Goal: Task Accomplishment & Management: Manage account settings

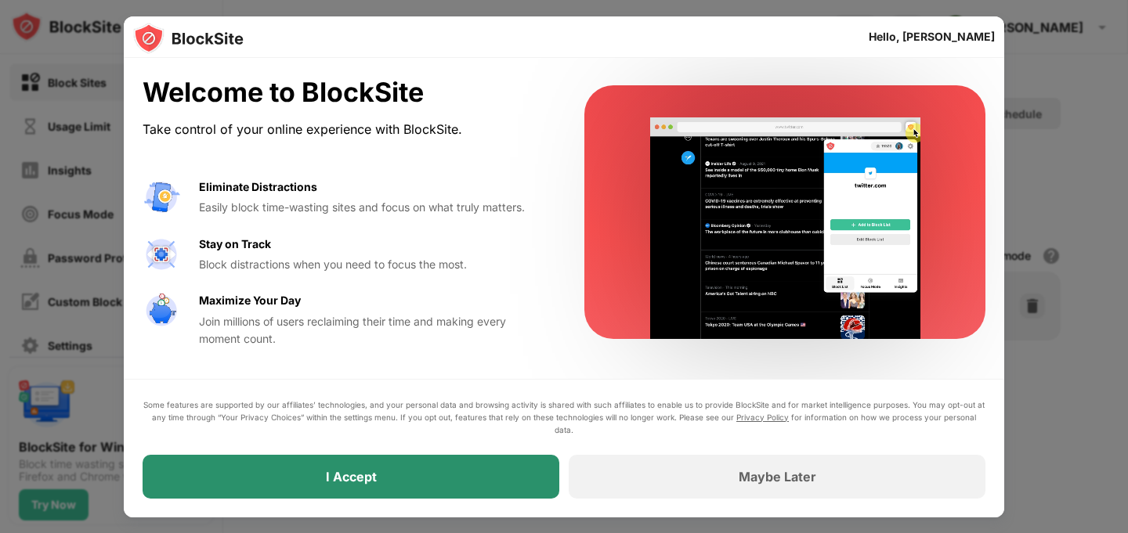
click at [411, 479] on div "I Accept" at bounding box center [351, 477] width 417 height 44
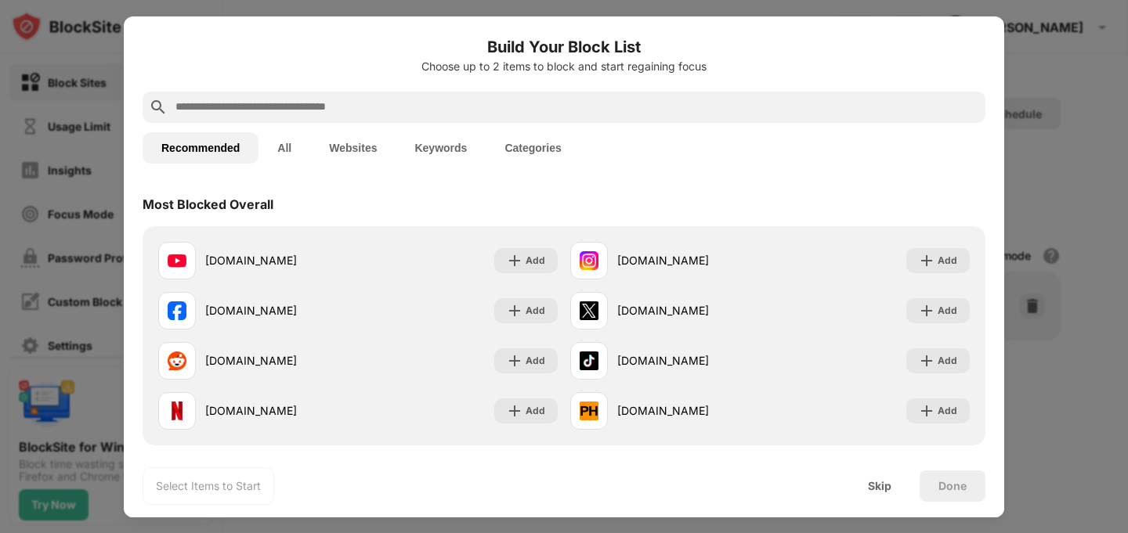
click at [291, 144] on button "All" at bounding box center [284, 147] width 52 height 31
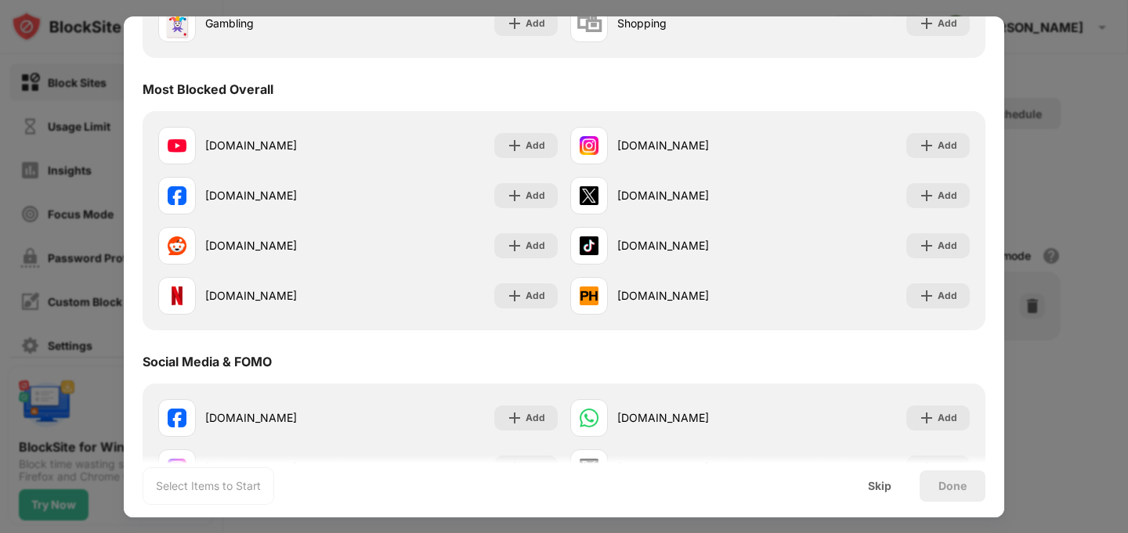
scroll to position [340, 0]
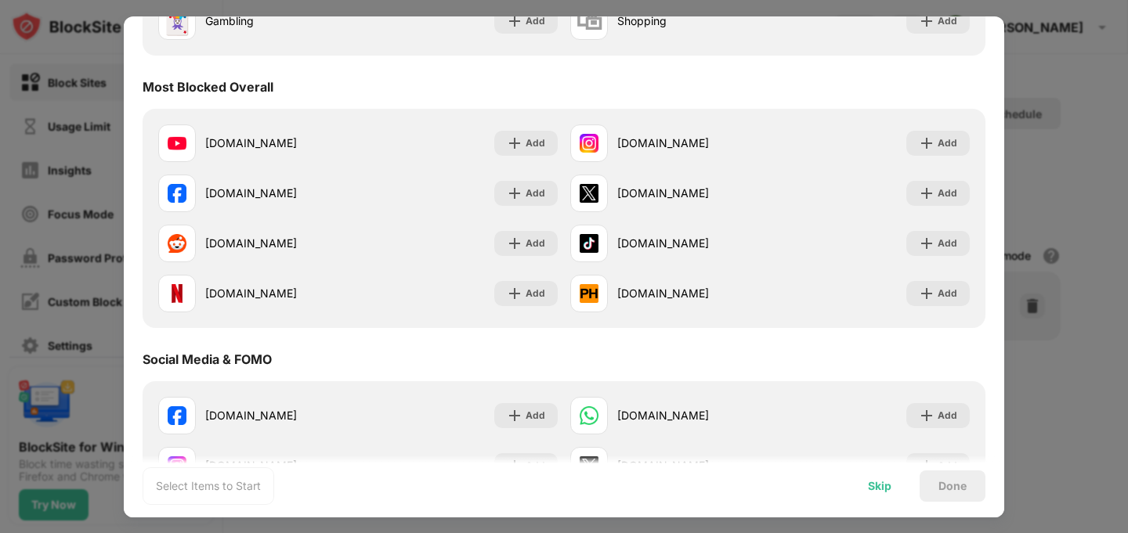
click at [875, 493] on div "Skip" at bounding box center [879, 486] width 61 height 31
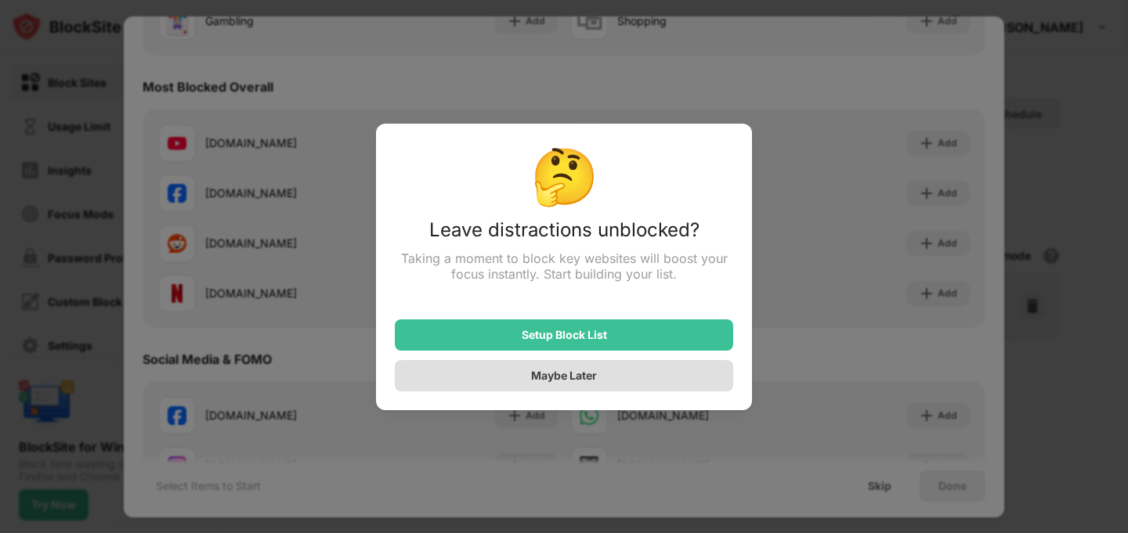
click at [611, 372] on div "Maybe Later" at bounding box center [564, 375] width 338 height 31
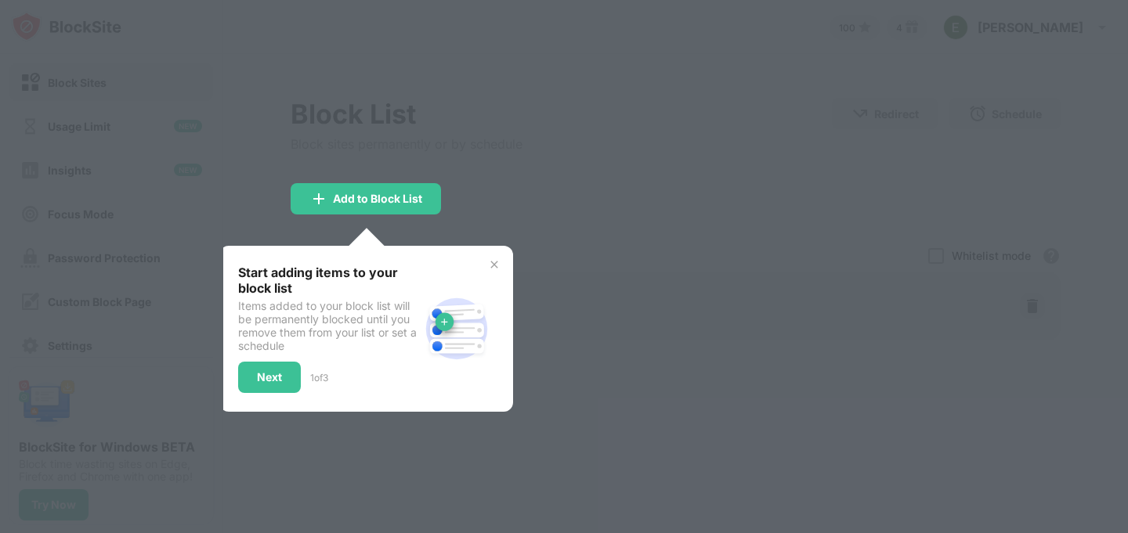
click at [611, 373] on div at bounding box center [564, 266] width 1128 height 533
click at [495, 267] on img at bounding box center [494, 264] width 13 height 13
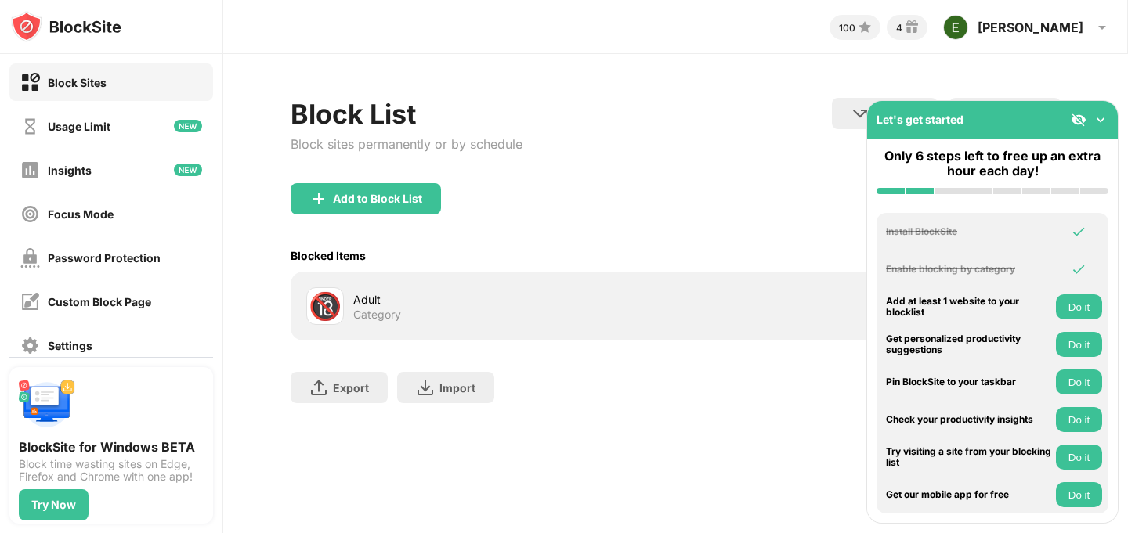
click at [932, 121] on div "Let's get started" at bounding box center [919, 119] width 87 height 13
click at [1106, 119] on img at bounding box center [1100, 120] width 16 height 16
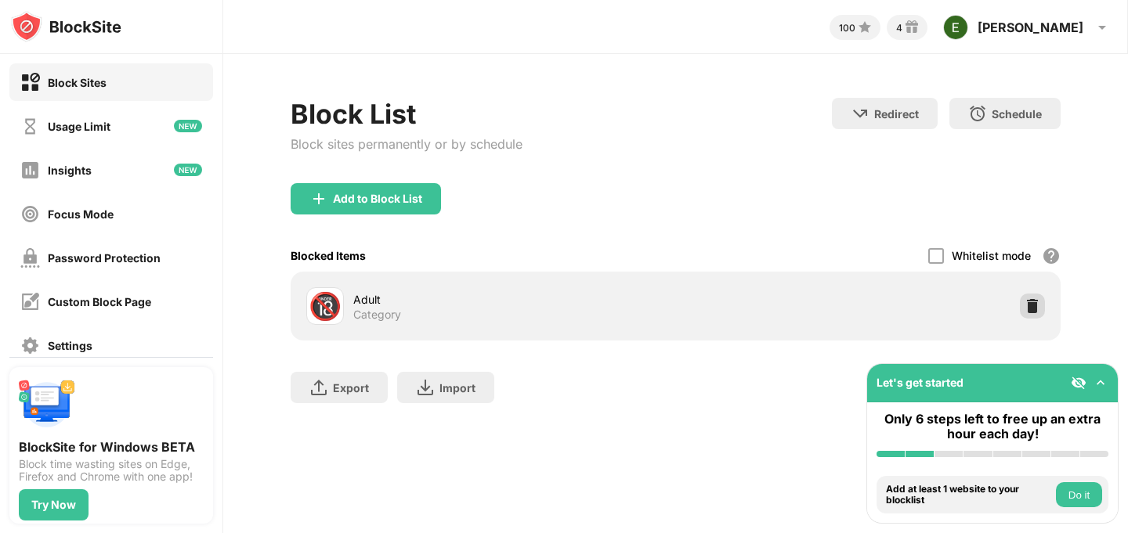
click at [1036, 312] on img at bounding box center [1032, 306] width 16 height 16
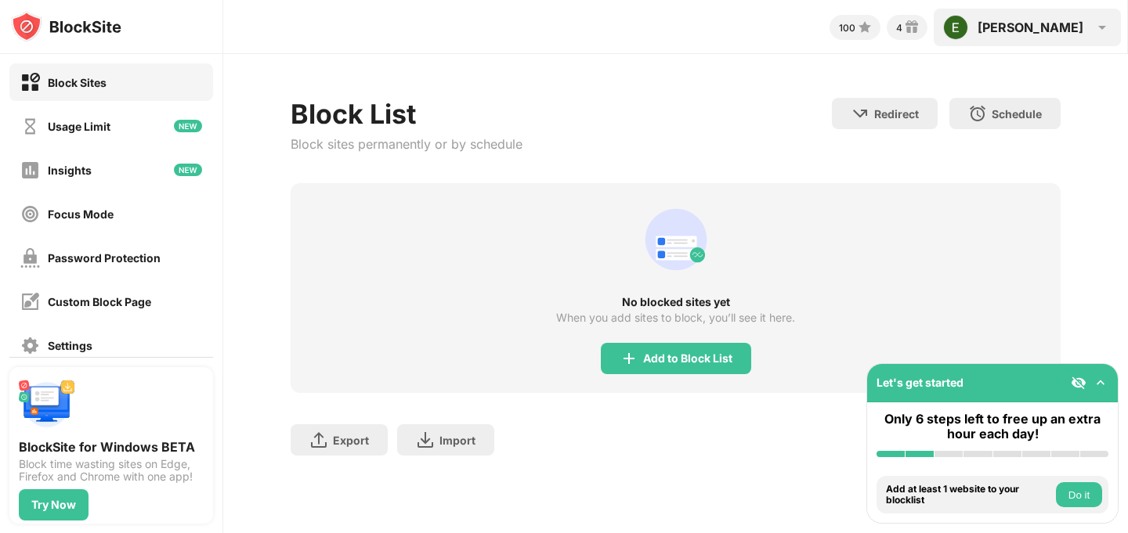
click at [968, 30] on img at bounding box center [955, 27] width 25 height 25
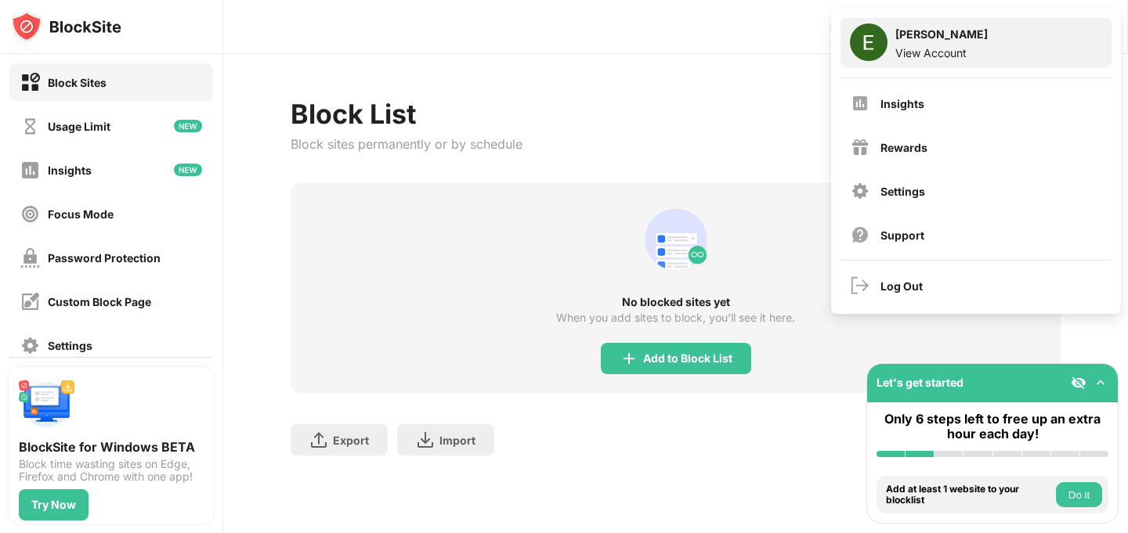
click at [969, 61] on div "Eli Schwartzblatt View Account" at bounding box center [975, 43] width 271 height 50
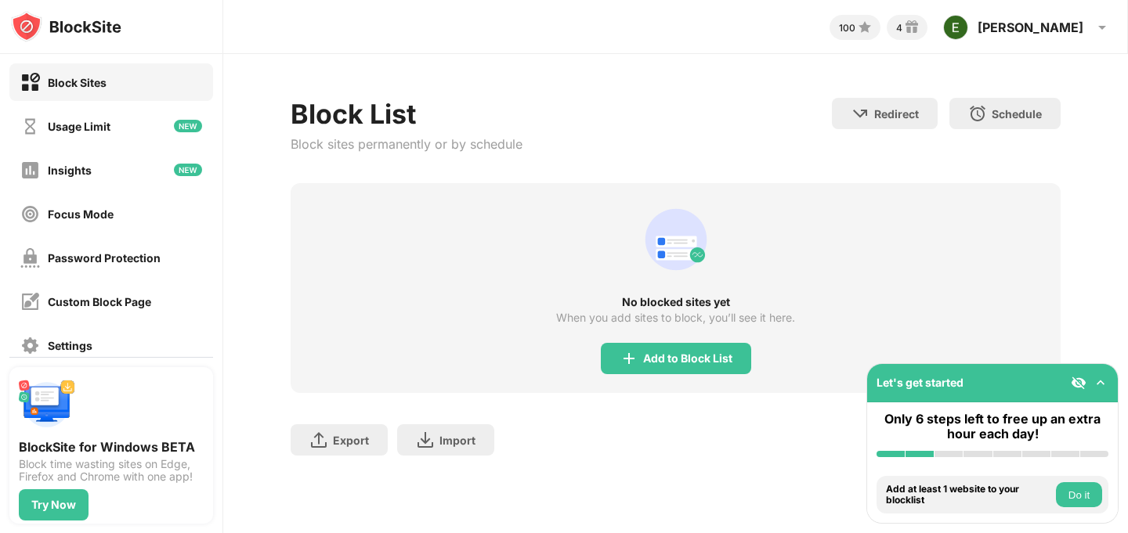
click at [644, 383] on div "No blocked sites yet When you add sites to block, you’ll see it here. Add to Bl…" at bounding box center [675, 288] width 769 height 210
click at [655, 372] on div "Add to Block List" at bounding box center [676, 358] width 150 height 31
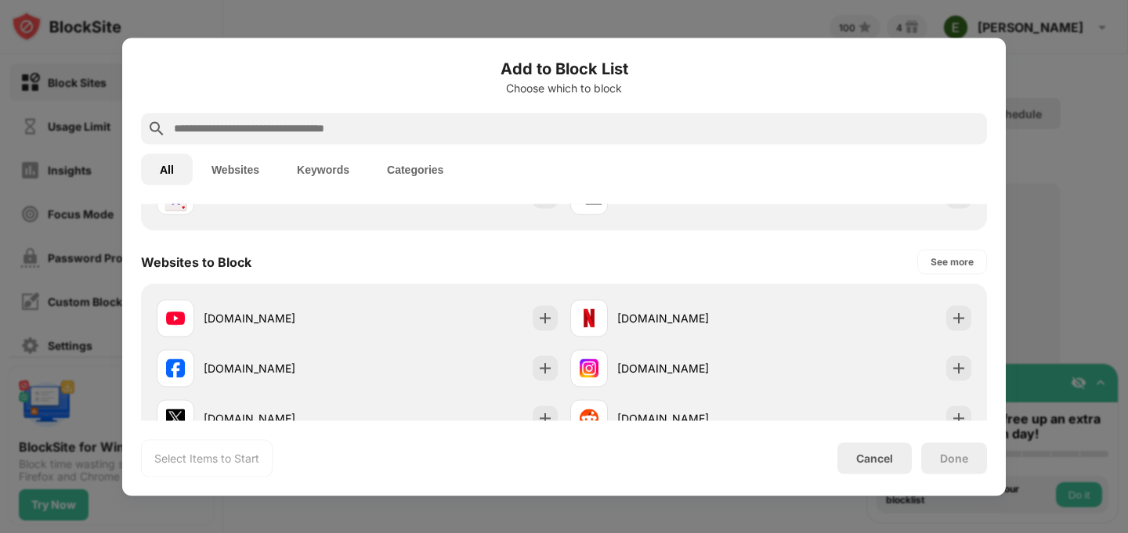
scroll to position [248, 0]
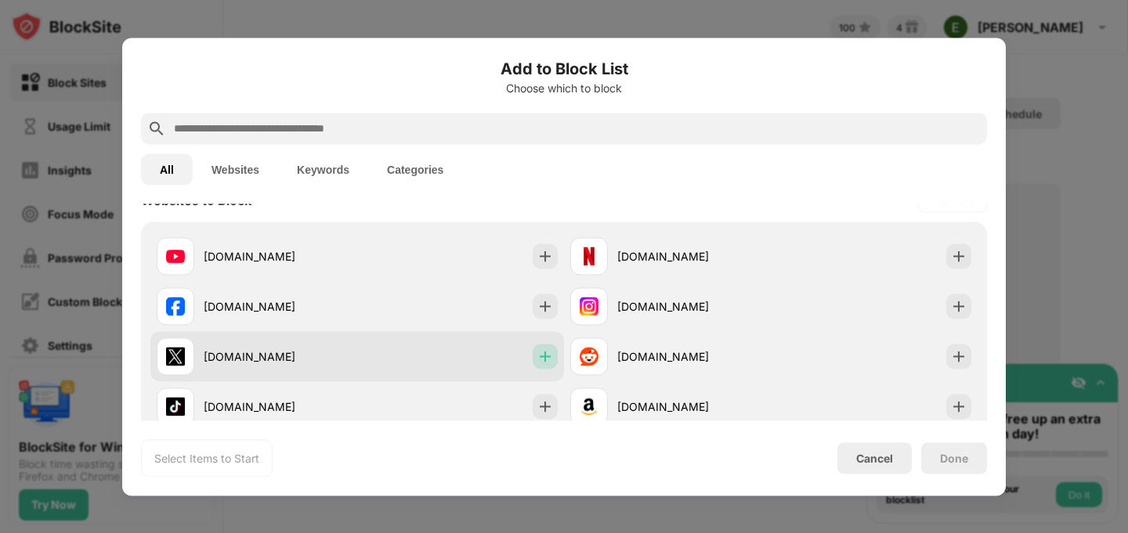
click at [554, 363] on div at bounding box center [544, 356] width 25 height 25
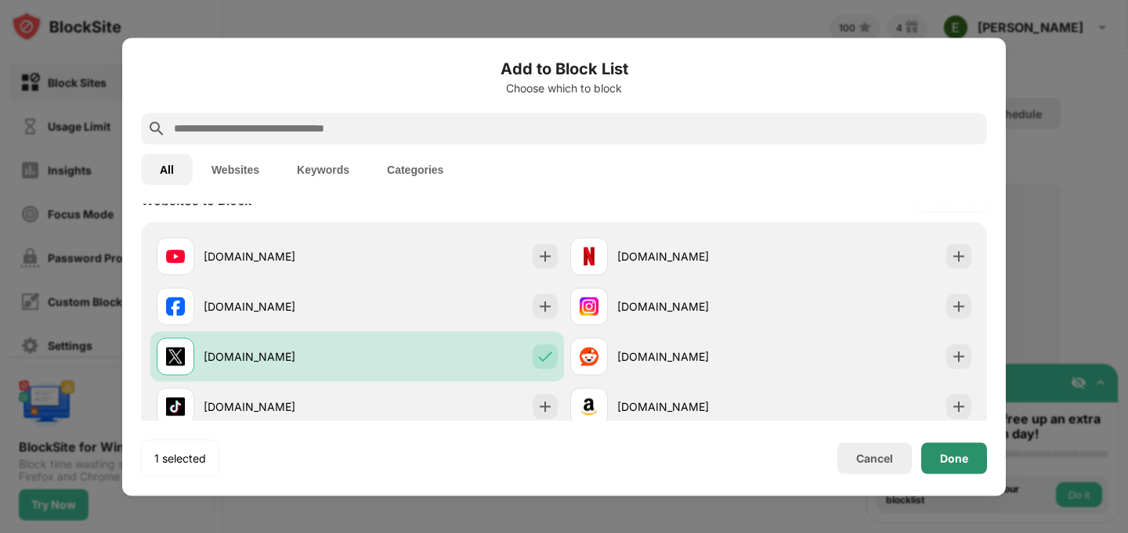
click at [972, 469] on div "Done" at bounding box center [954, 457] width 66 height 31
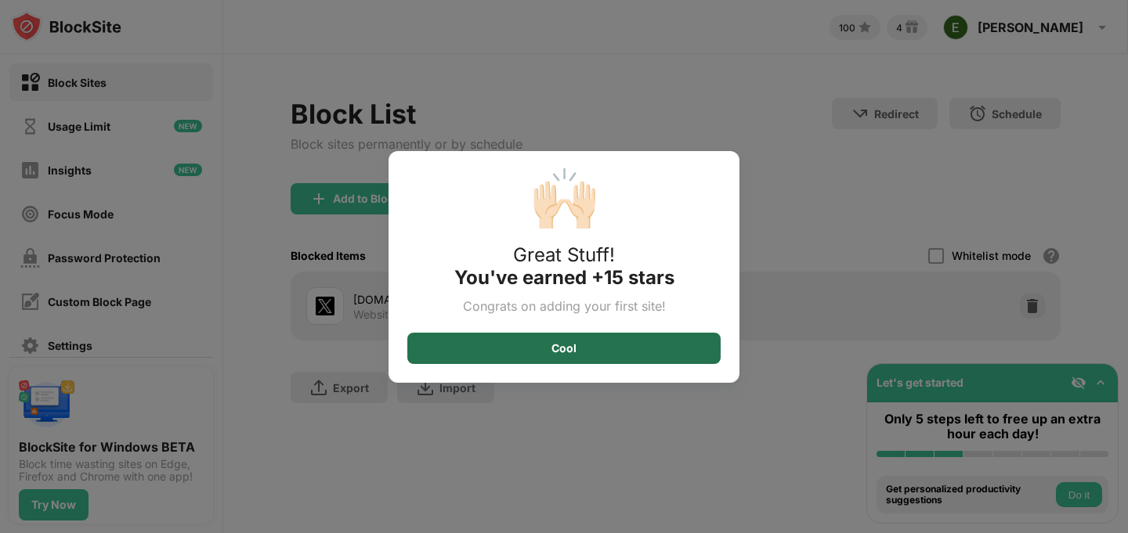
click at [635, 341] on div "Cool" at bounding box center [563, 348] width 313 height 31
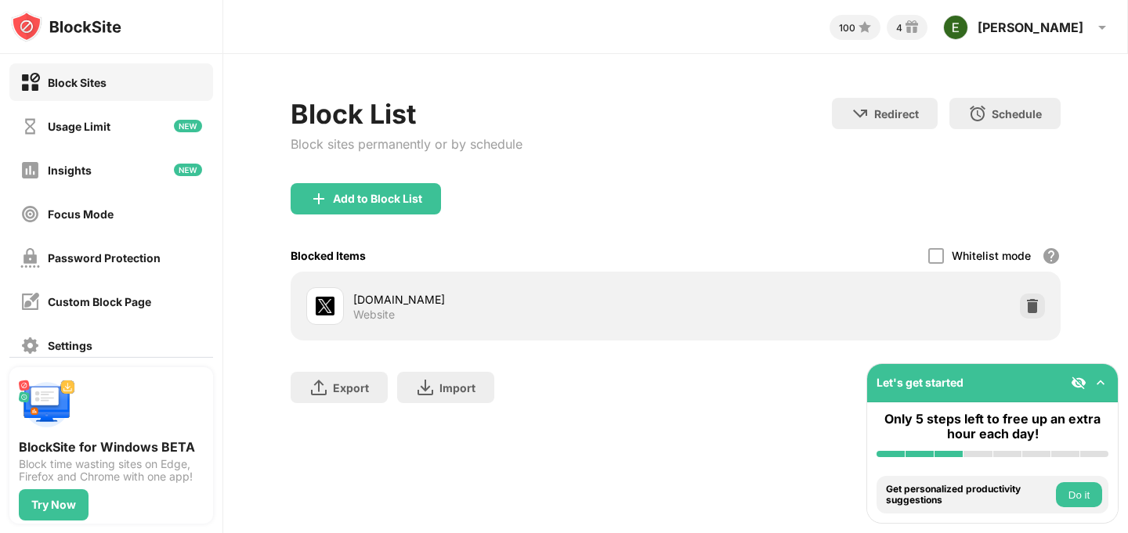
click at [1078, 382] on img at bounding box center [1078, 383] width 16 height 16
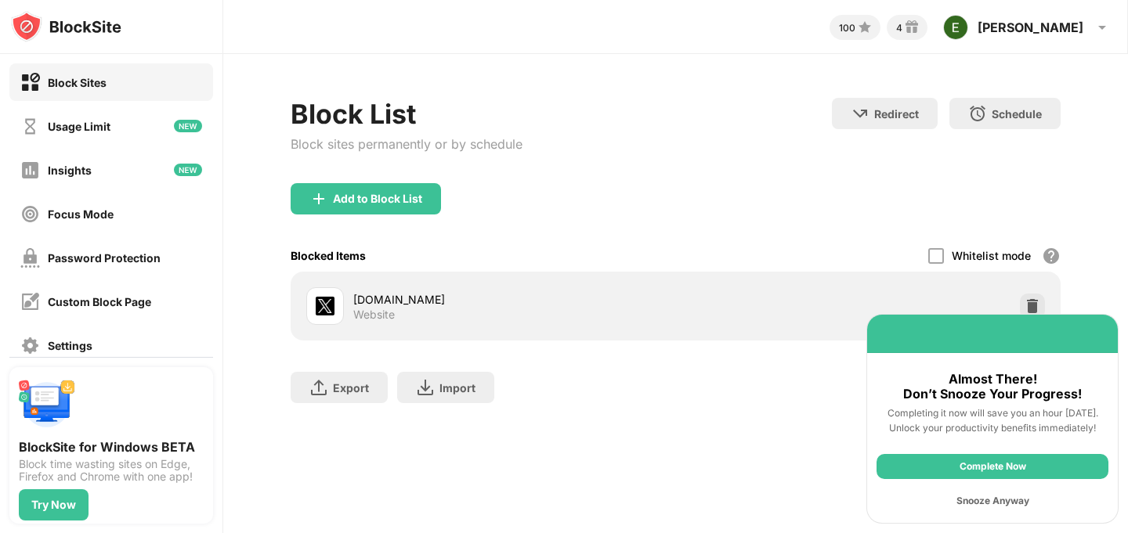
click at [1006, 507] on div "Snooze Anyway" at bounding box center [992, 501] width 232 height 25
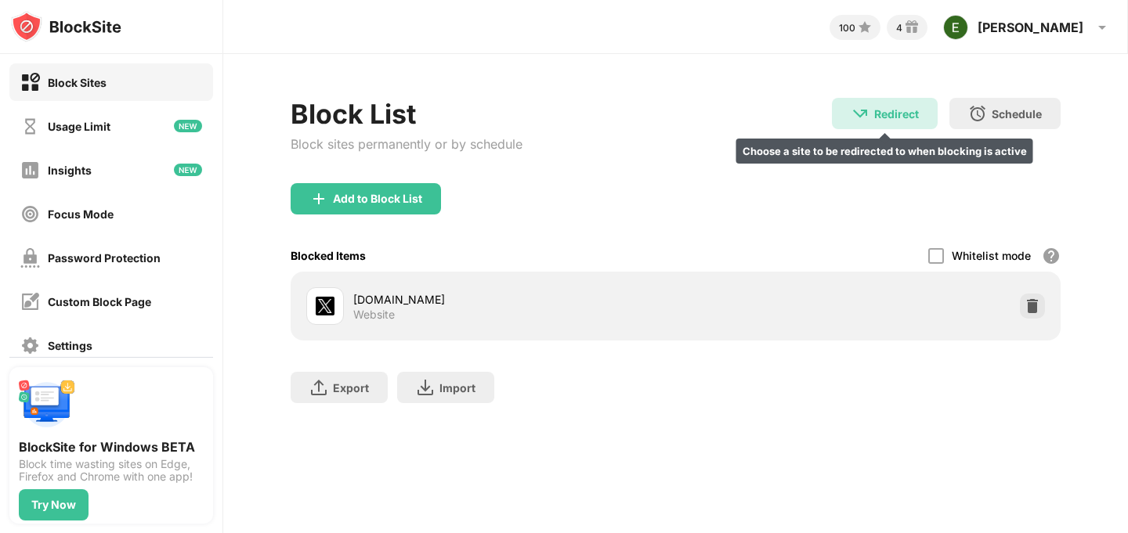
click at [897, 117] on div "Redirect" at bounding box center [896, 113] width 45 height 13
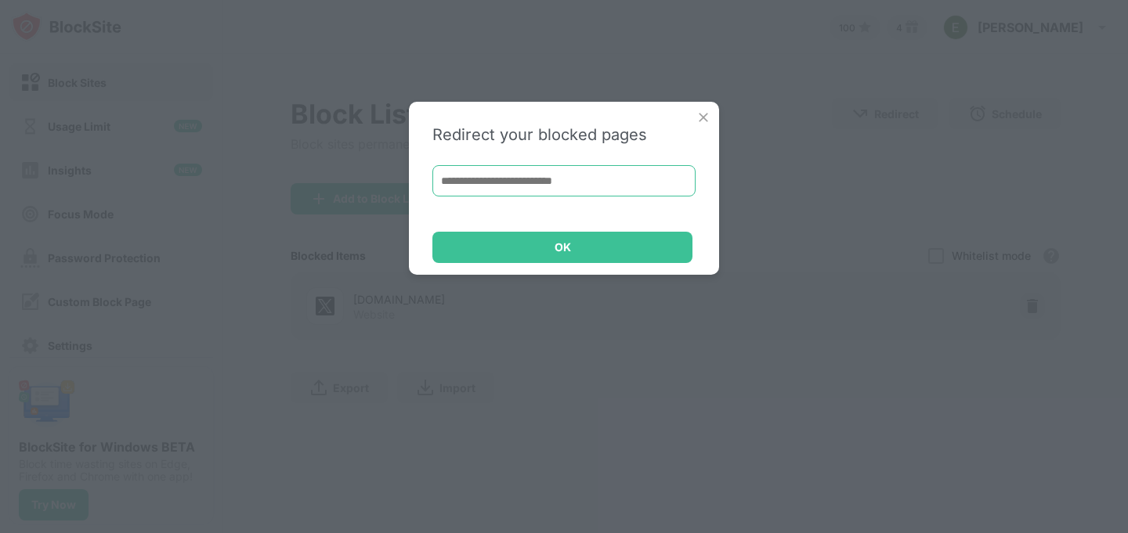
click at [532, 175] on input at bounding box center [563, 180] width 263 height 31
type input "**********"
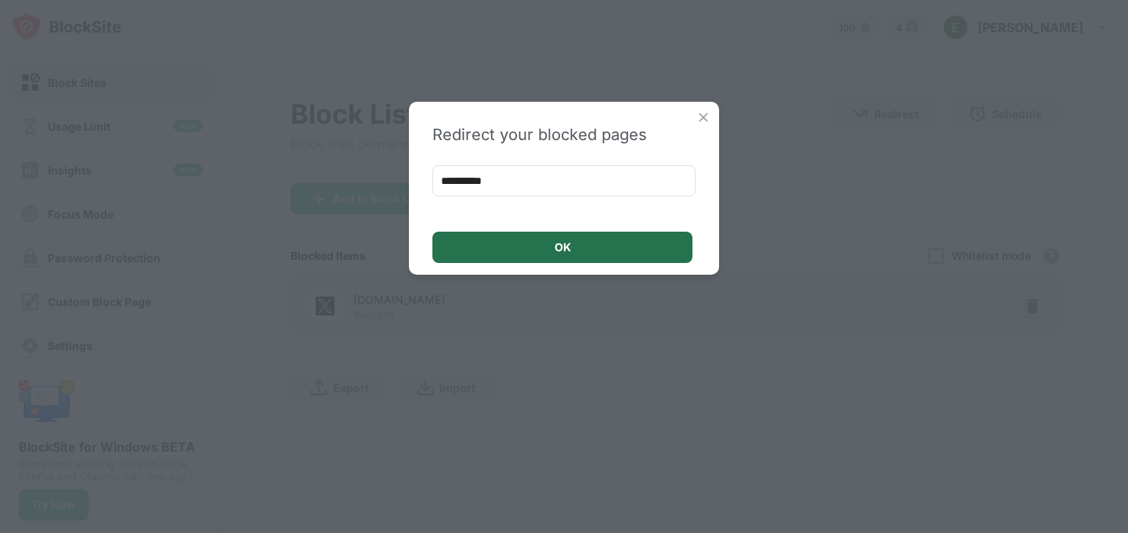
click at [532, 249] on div "OK" at bounding box center [562, 247] width 260 height 31
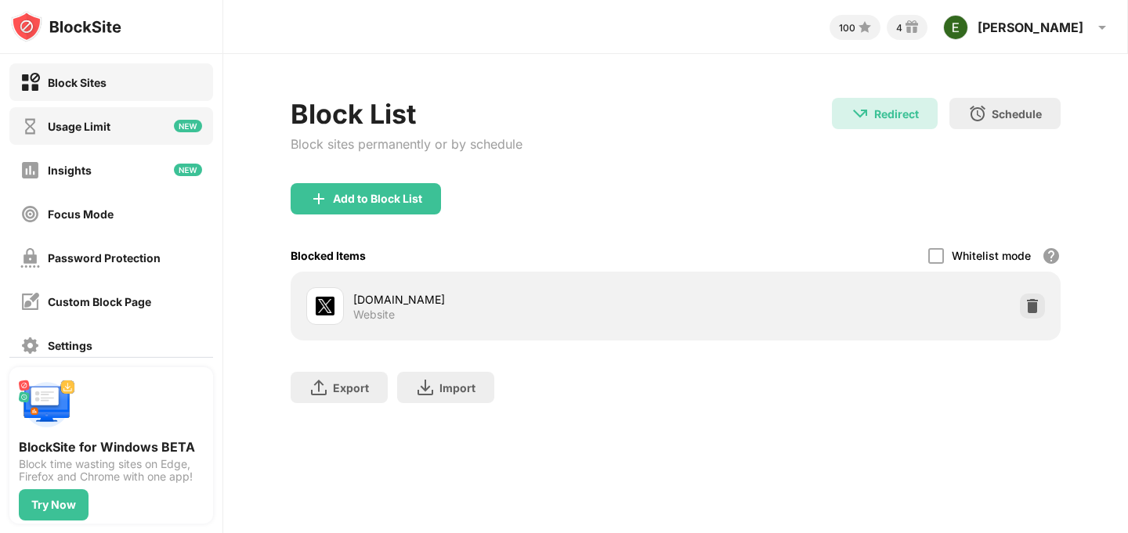
click at [99, 129] on div "Usage Limit" at bounding box center [79, 126] width 63 height 13
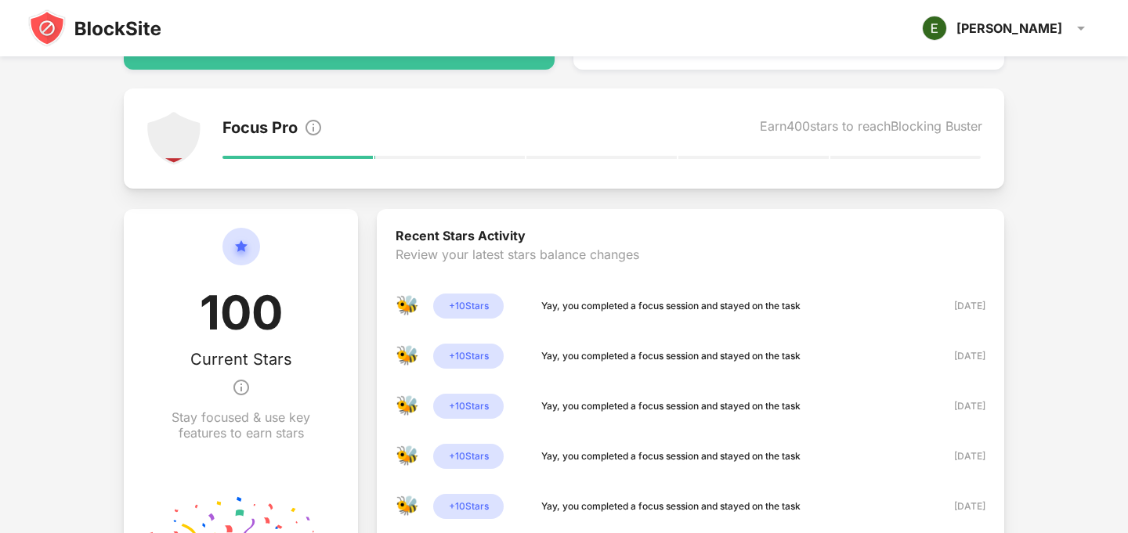
scroll to position [428, 0]
